Goal: Communication & Community: Answer question/provide support

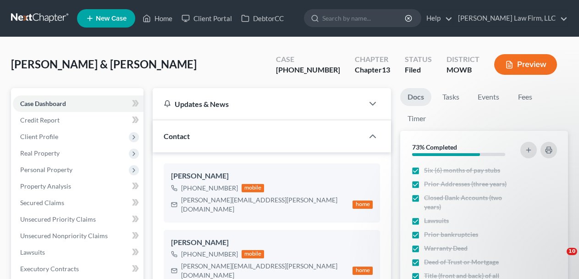
select select "3"
select select "4"
select select "0"
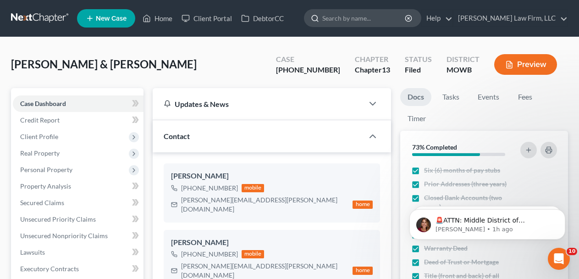
click at [382, 16] on input "search" at bounding box center [364, 18] width 84 height 17
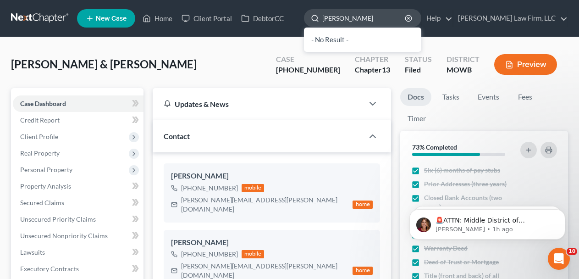
type input "[PERSON_NAME]"
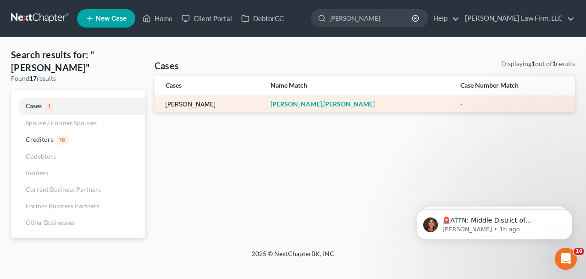
click at [198, 103] on link "[PERSON_NAME]" at bounding box center [190, 104] width 50 height 6
select select "4"
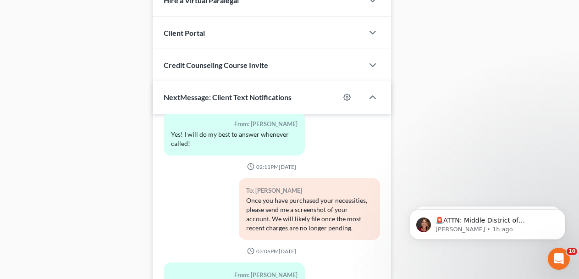
scroll to position [989, 0]
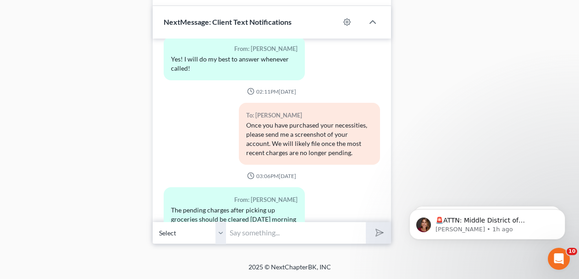
click at [280, 228] on input "text" at bounding box center [296, 232] width 140 height 22
type input "Yes, thank you!"
click at [374, 236] on icon "submit" at bounding box center [377, 232] width 13 height 13
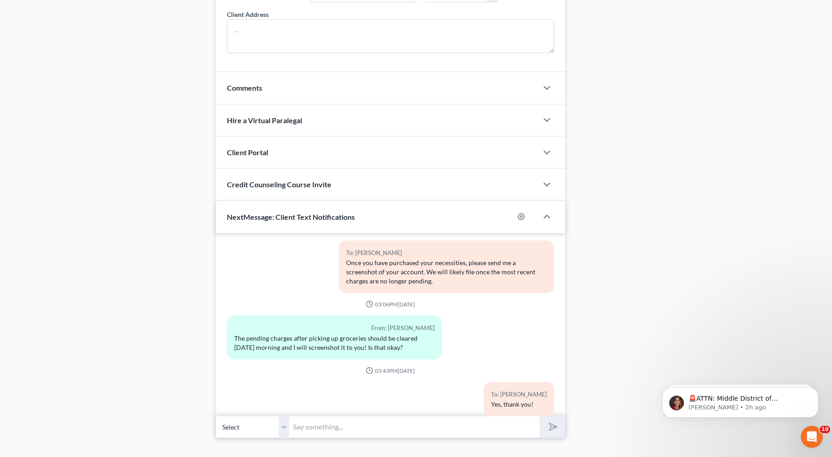
scroll to position [717, 0]
